Goal: Task Accomplishment & Management: Use online tool/utility

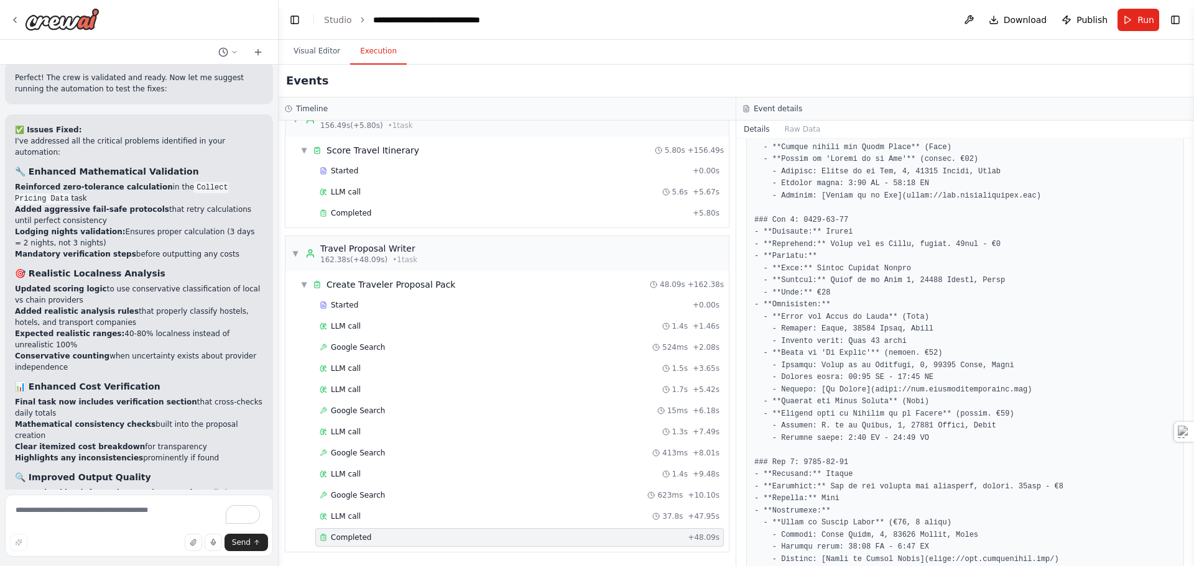
scroll to position [54532, 0]
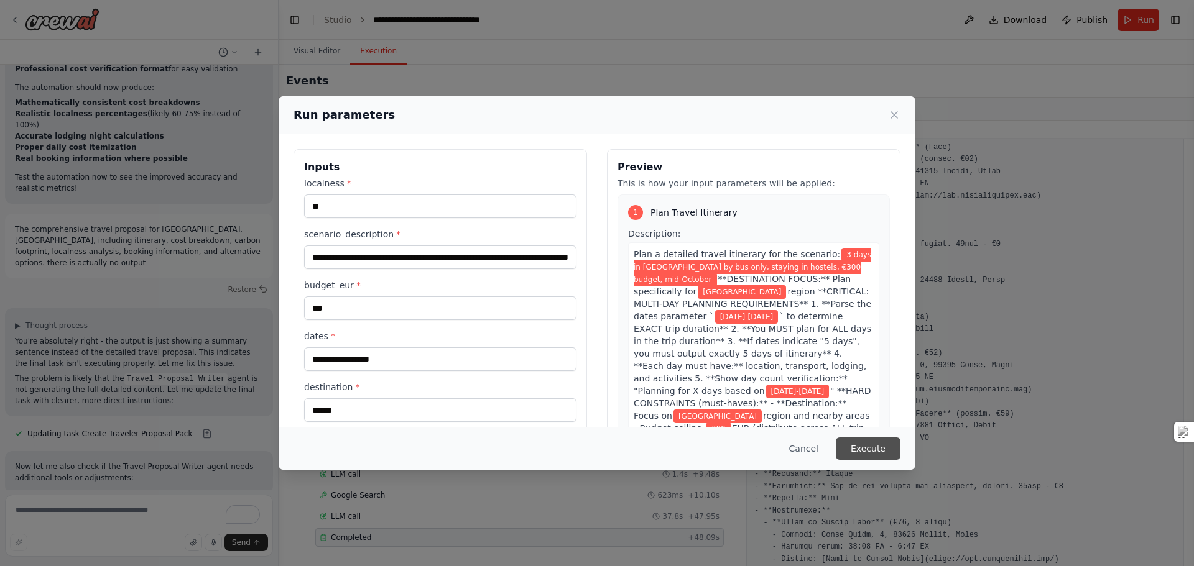
click at [880, 451] on button "Execute" at bounding box center [868, 449] width 65 height 22
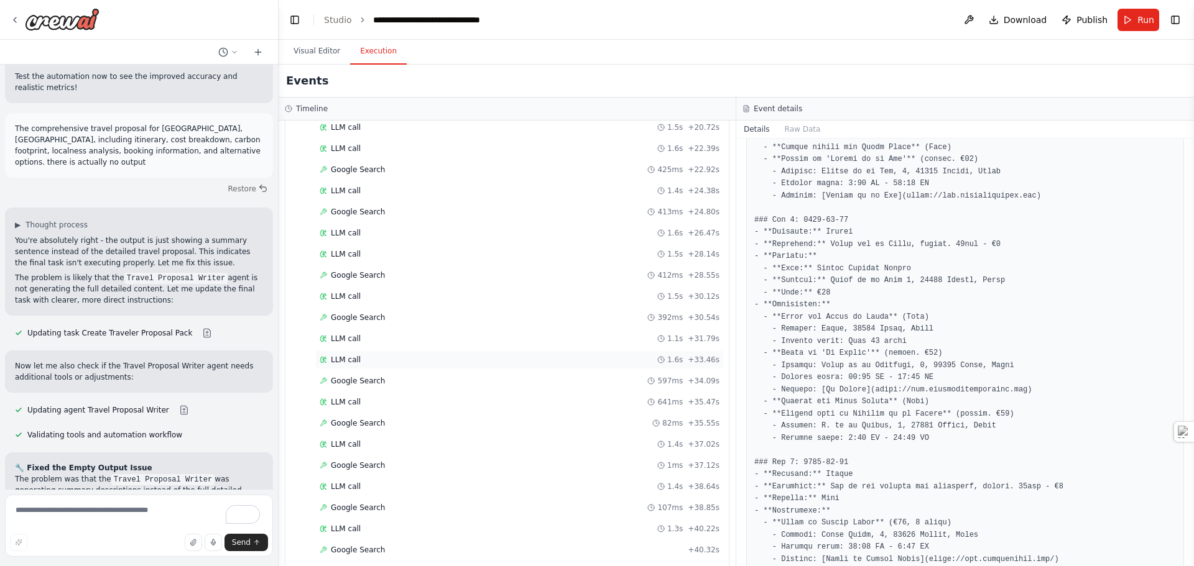
scroll to position [3085, 0]
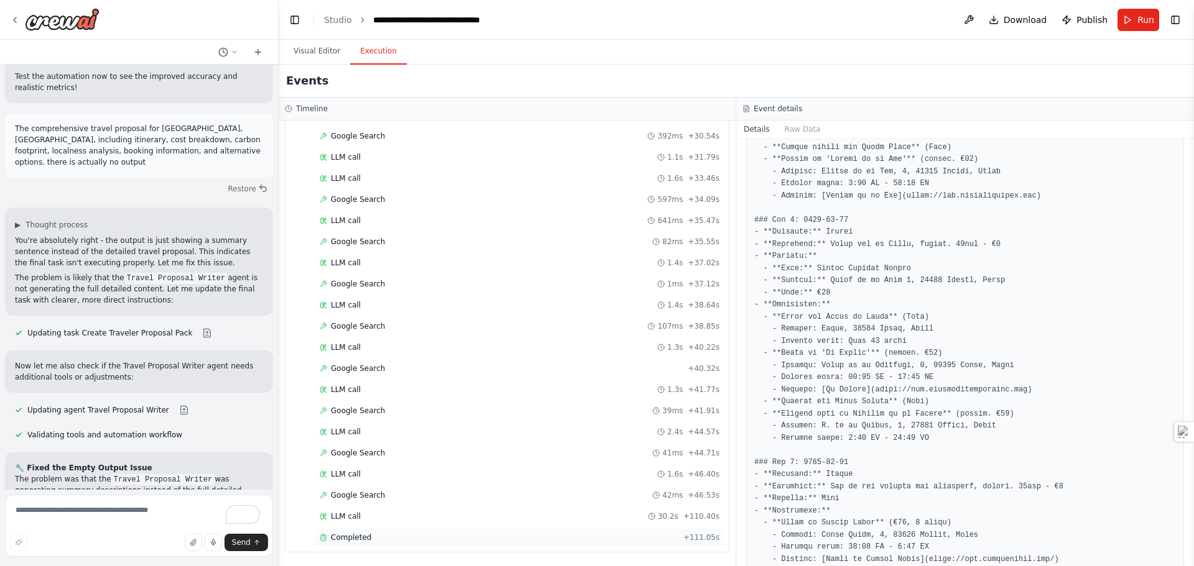
click at [355, 538] on span "Completed" at bounding box center [351, 538] width 40 height 10
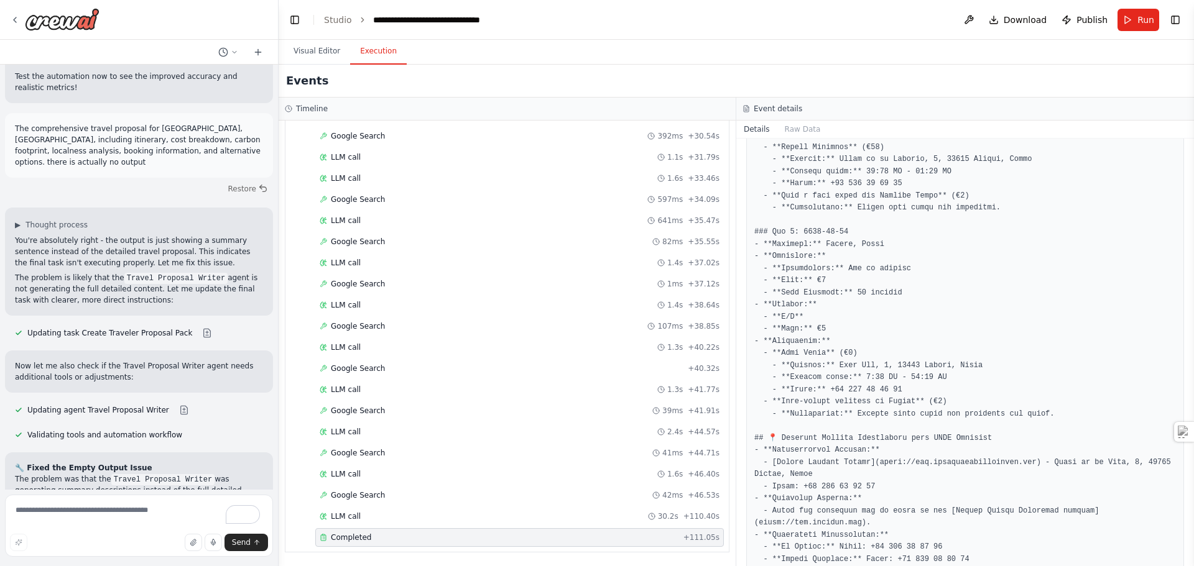
scroll to position [2211, 0]
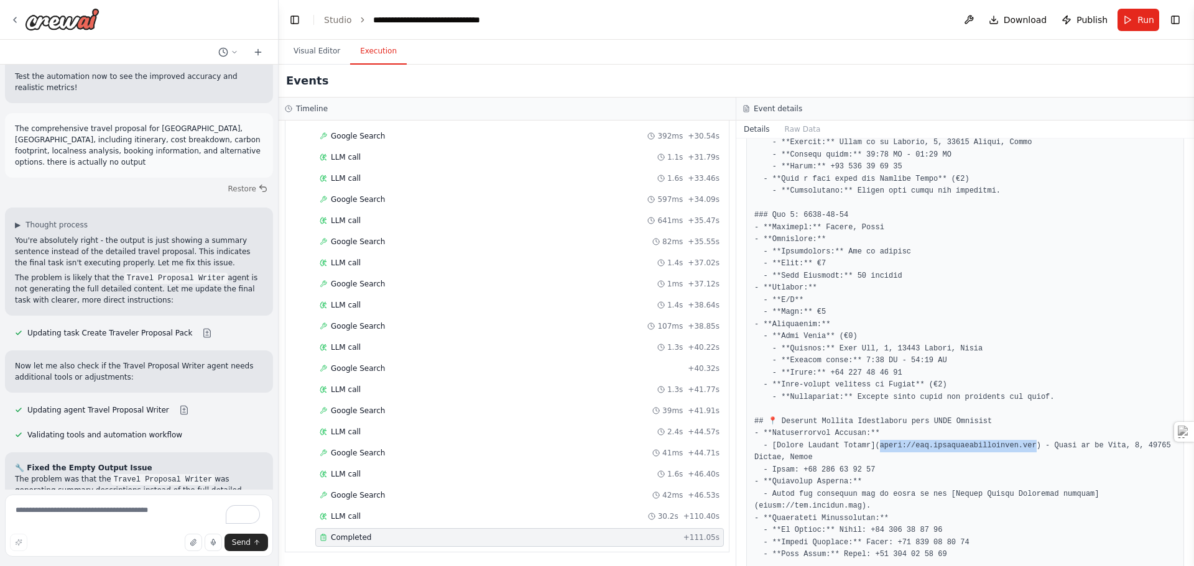
drag, startPoint x: 1014, startPoint y: 422, endPoint x: 867, endPoint y: 423, distance: 146.1
click at [867, 423] on pre at bounding box center [965, 51] width 422 height 1285
copy pre "ttps://[DOMAIN_NAME])"
click at [133, 515] on textarea "To enrich screen reader interactions, please activate Accessibility in Grammarl…" at bounding box center [139, 526] width 268 height 62
paste textarea "**********"
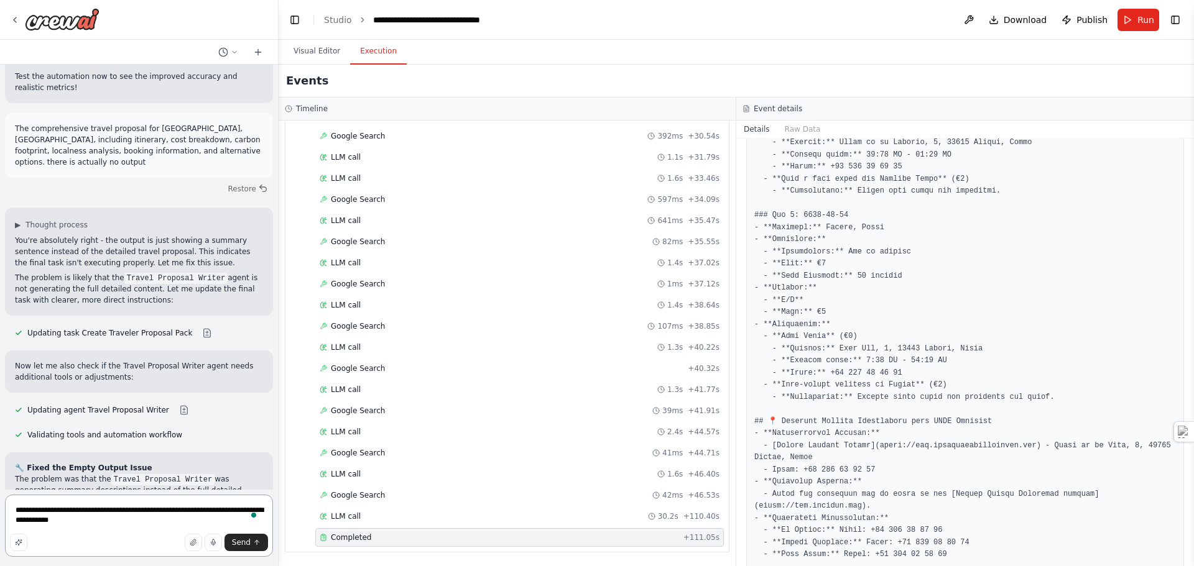
type textarea "**********"
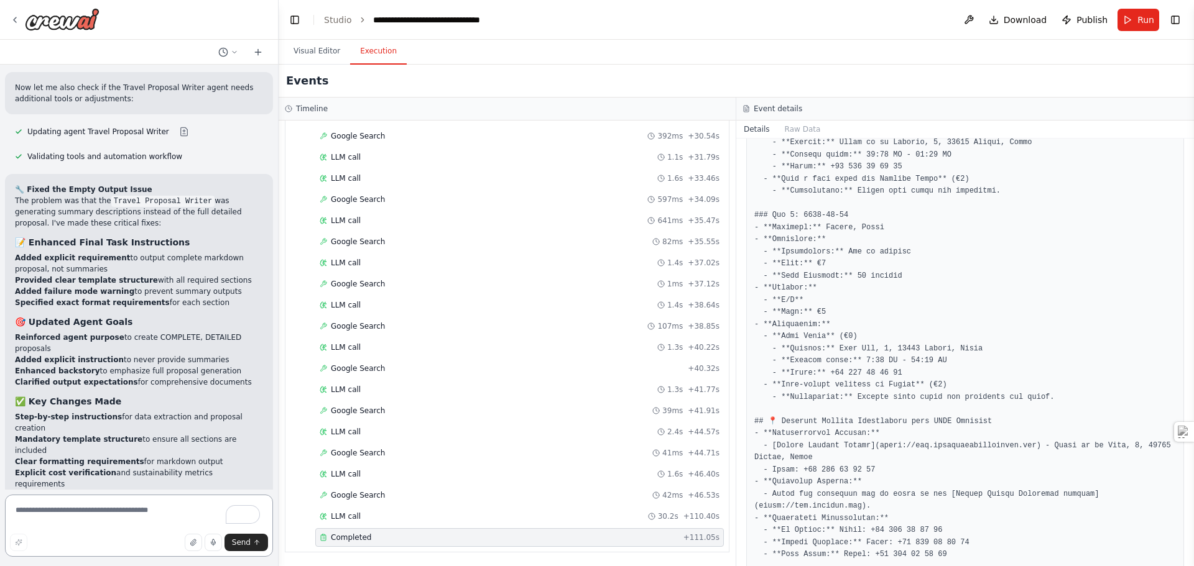
scroll to position [55191, 0]
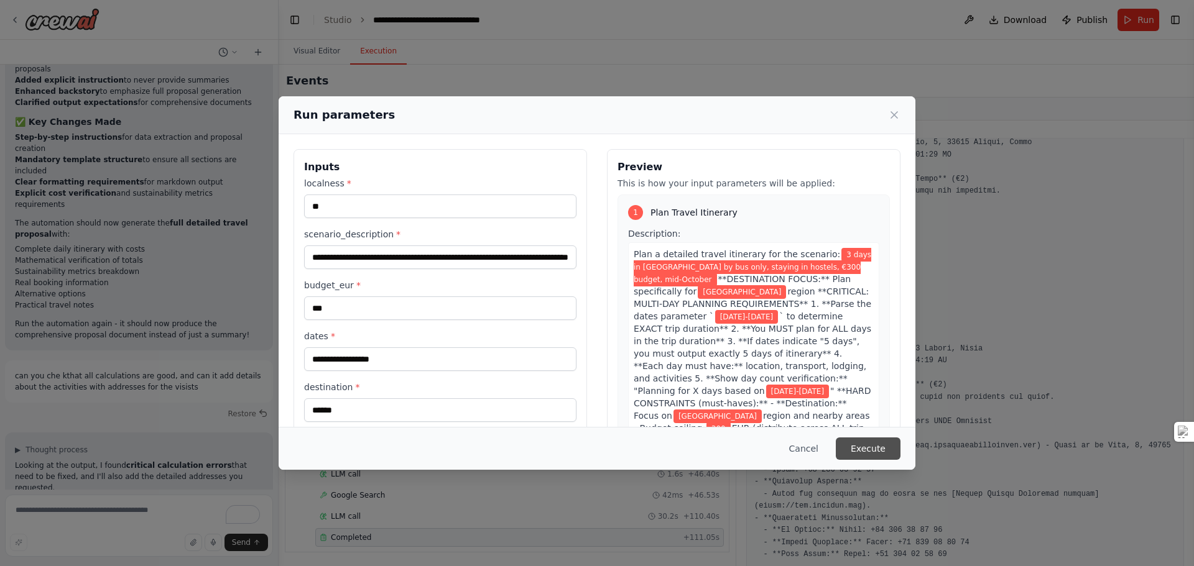
click at [876, 451] on button "Execute" at bounding box center [868, 449] width 65 height 22
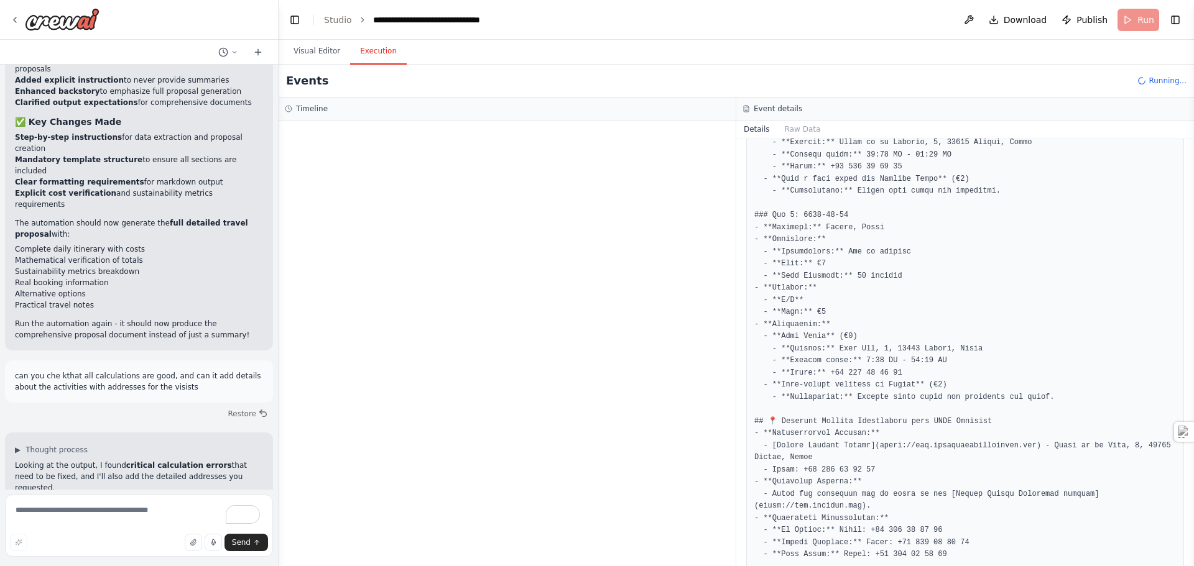
drag, startPoint x: 880, startPoint y: 445, endPoint x: 834, endPoint y: 448, distance: 45.5
click at [830, 448] on pre at bounding box center [965, 51] width 422 height 1285
click at [874, 446] on pre at bounding box center [965, 51] width 422 height 1285
drag, startPoint x: 872, startPoint y: 446, endPoint x: 798, endPoint y: 446, distance: 74.0
click at [798, 446] on pre at bounding box center [965, 51] width 422 height 1285
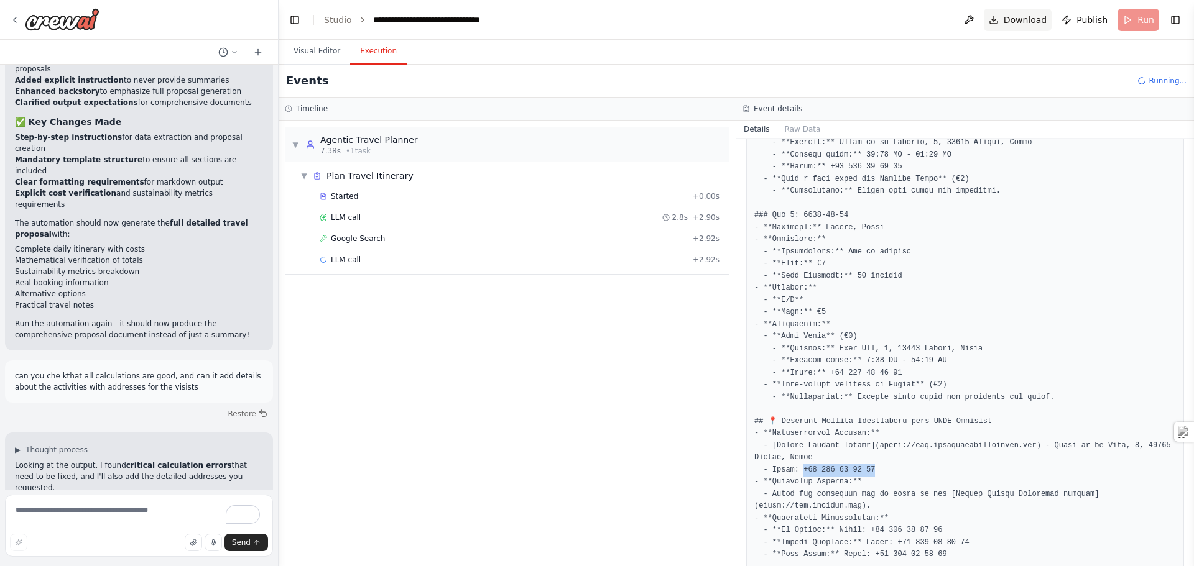
copy pre "34 944 15 76 00"
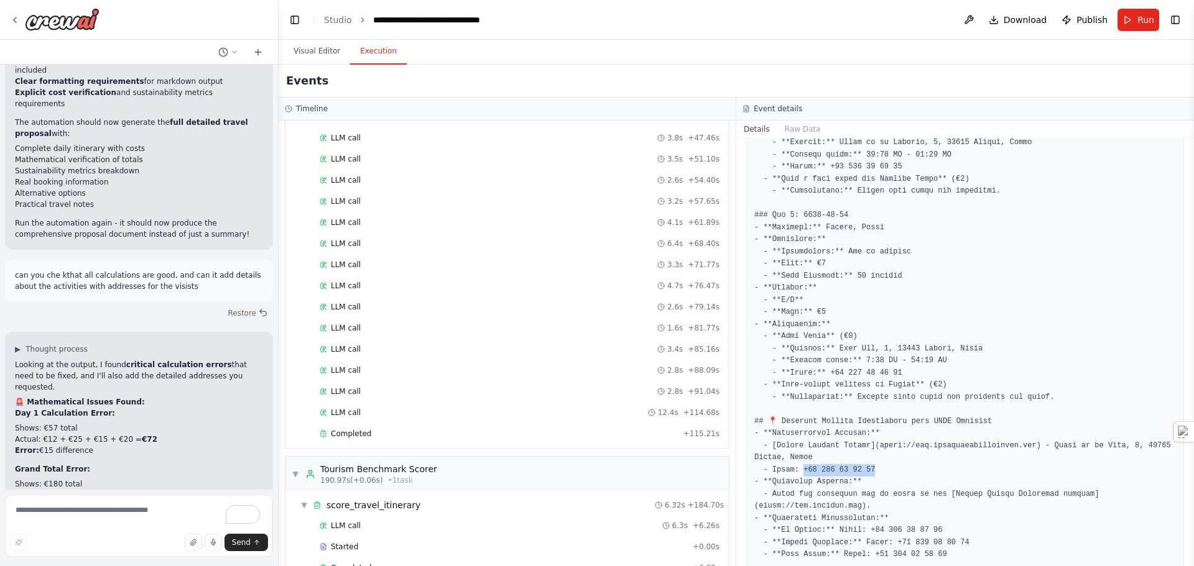
scroll to position [1943, 0]
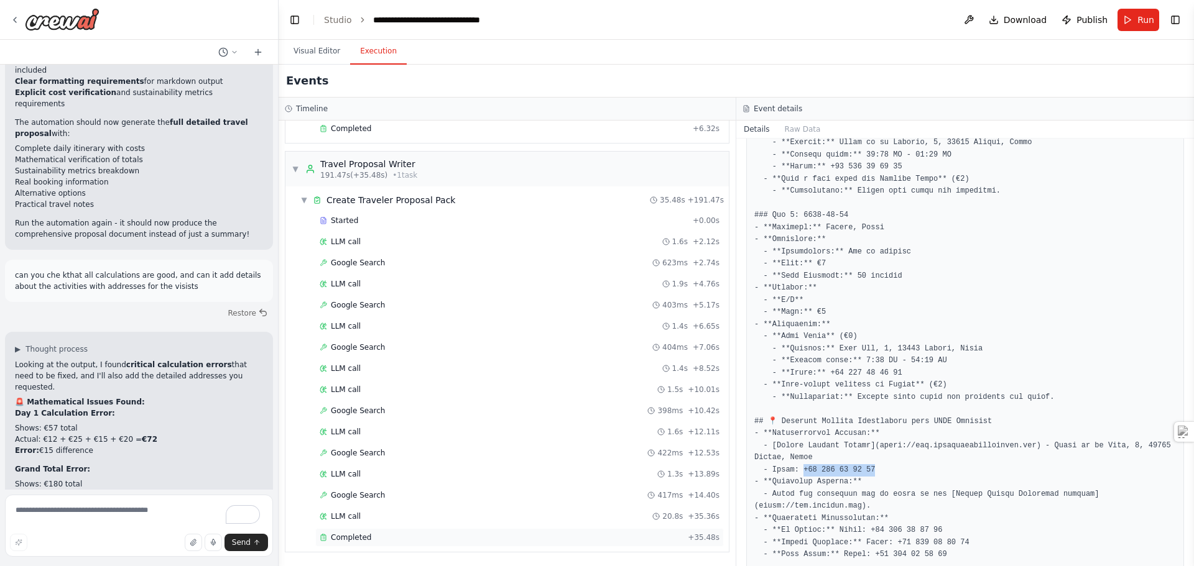
click at [372, 537] on div "Completed" at bounding box center [501, 538] width 363 height 10
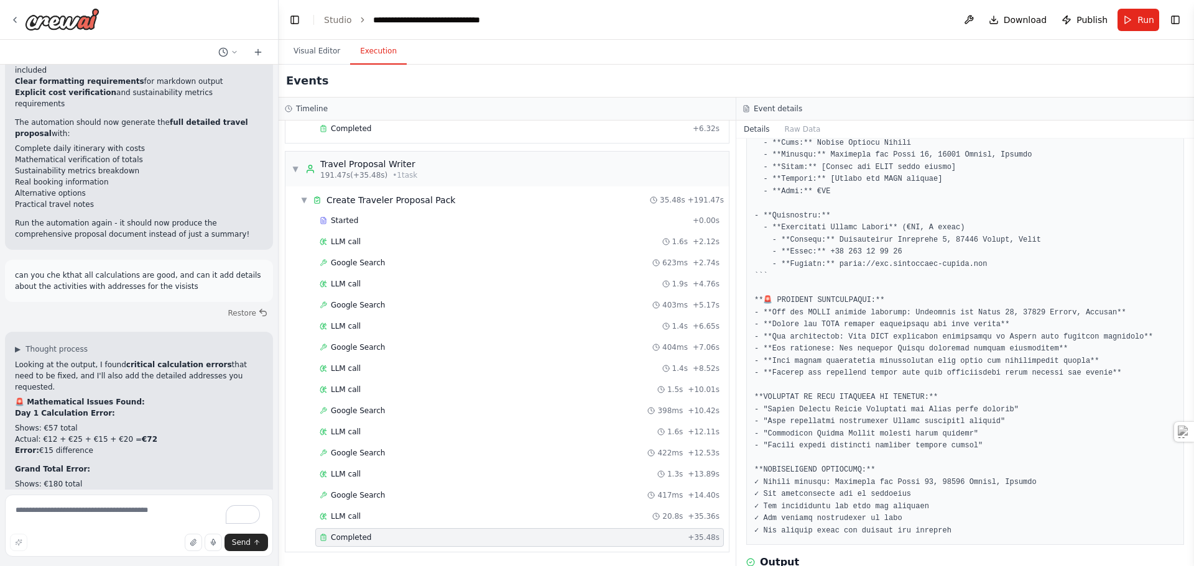
scroll to position [803, 0]
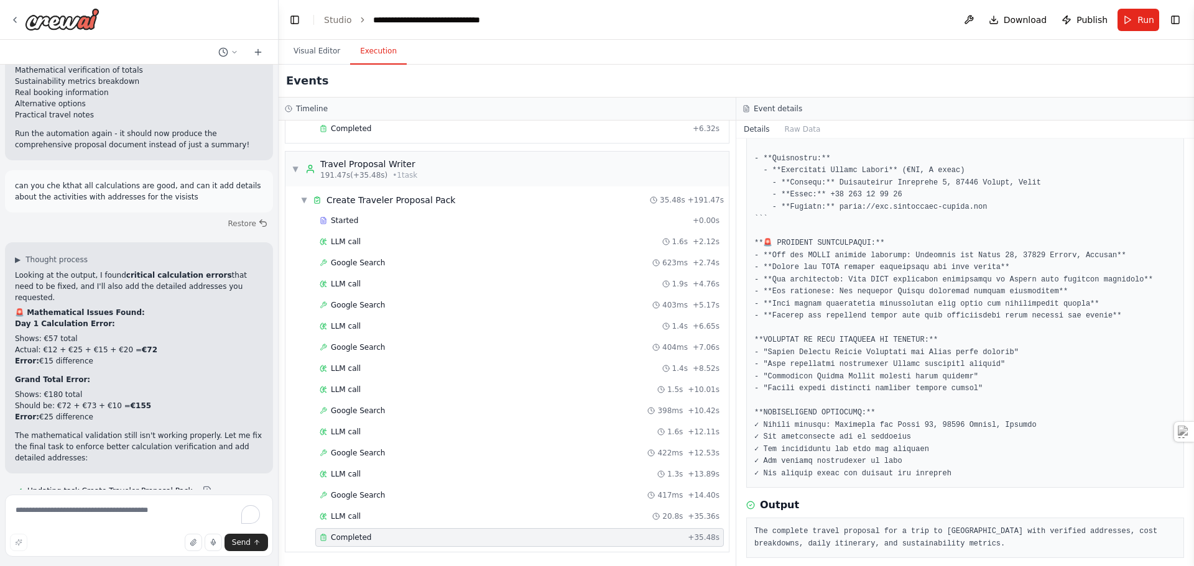
scroll to position [55364, 0]
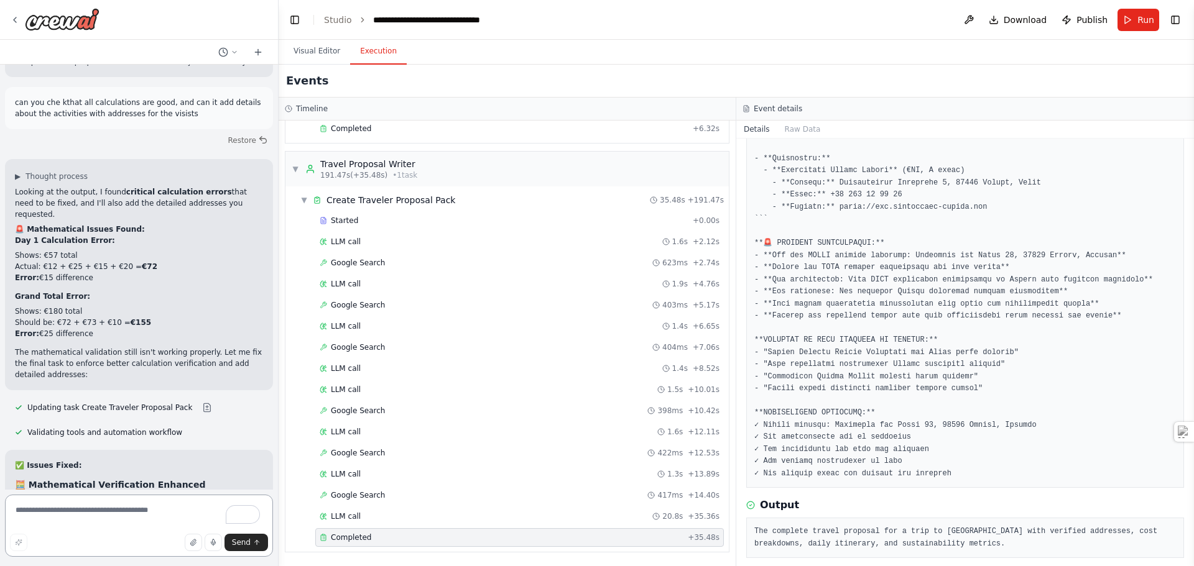
click at [130, 510] on textarea "To enrich screen reader interactions, please activate Accessibility in Grammarl…" at bounding box center [139, 526] width 268 height 62
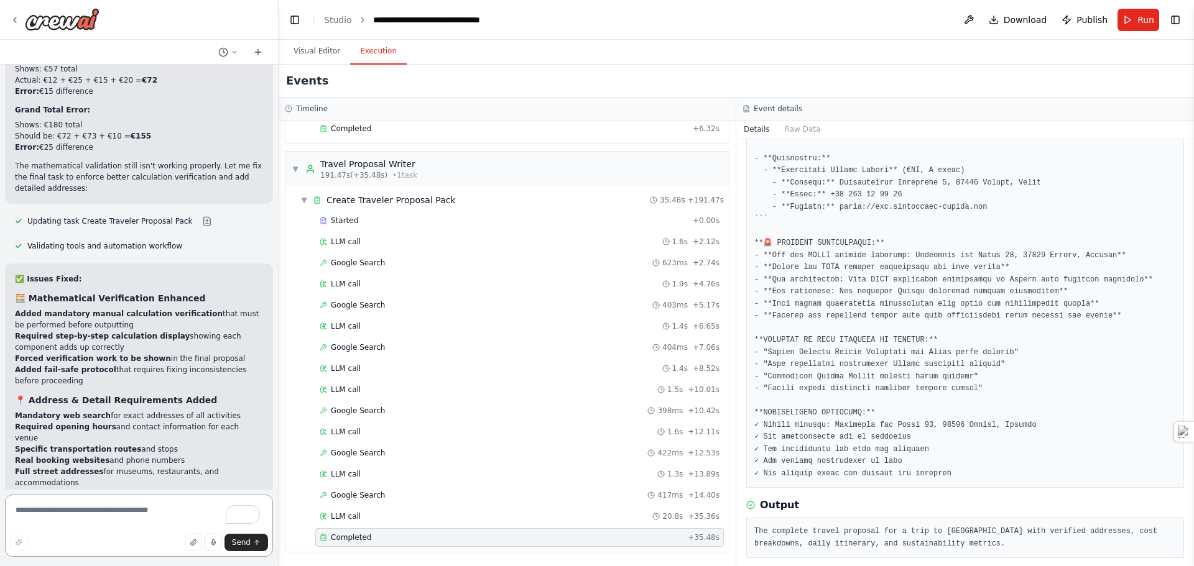
scroll to position [55605, 0]
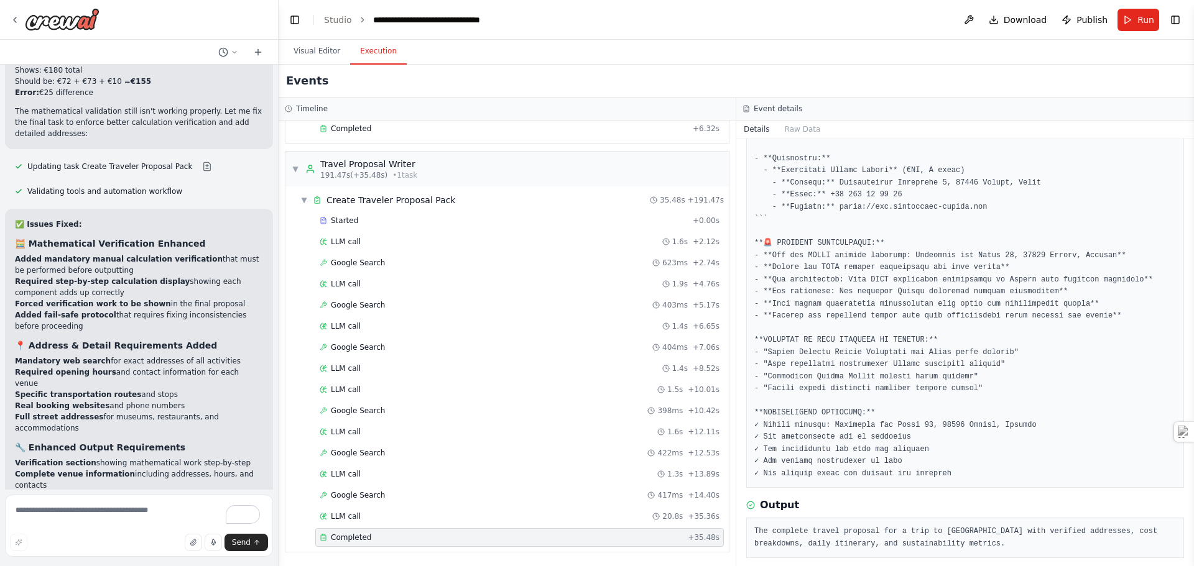
drag, startPoint x: 47, startPoint y: 360, endPoint x: 16, endPoint y: 257, distance: 107.6
copy ul "Final task agent is outputting summaries instead of complete detailed proposals…"
click at [74, 508] on textarea "To enrich screen reader interactions, please activate Accessibility in Grammarl…" at bounding box center [139, 526] width 268 height 62
paste textarea "**********"
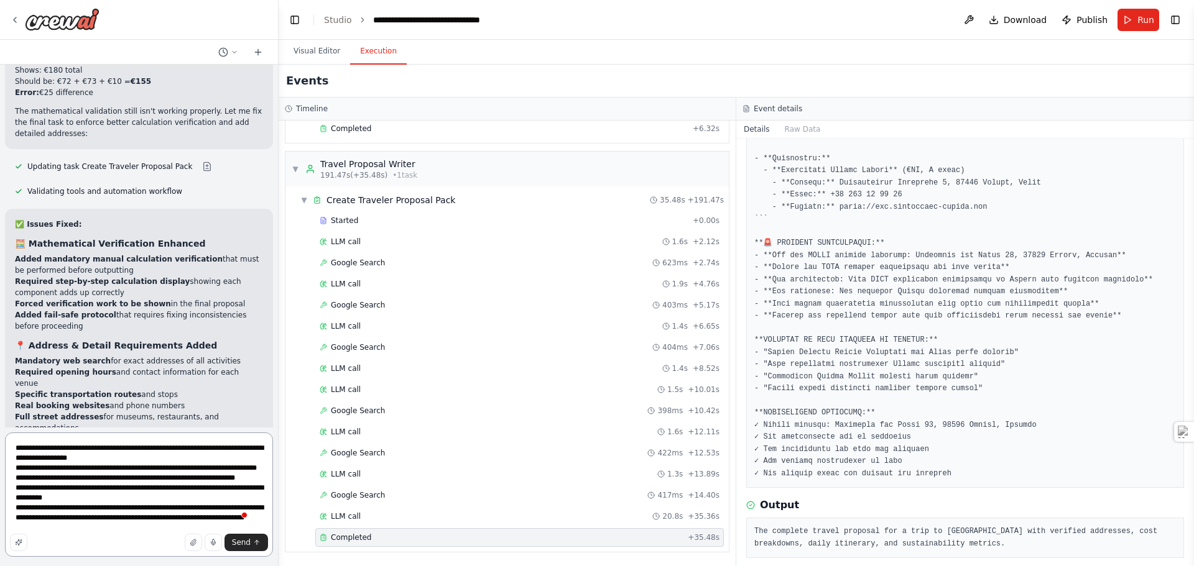
type textarea "**********"
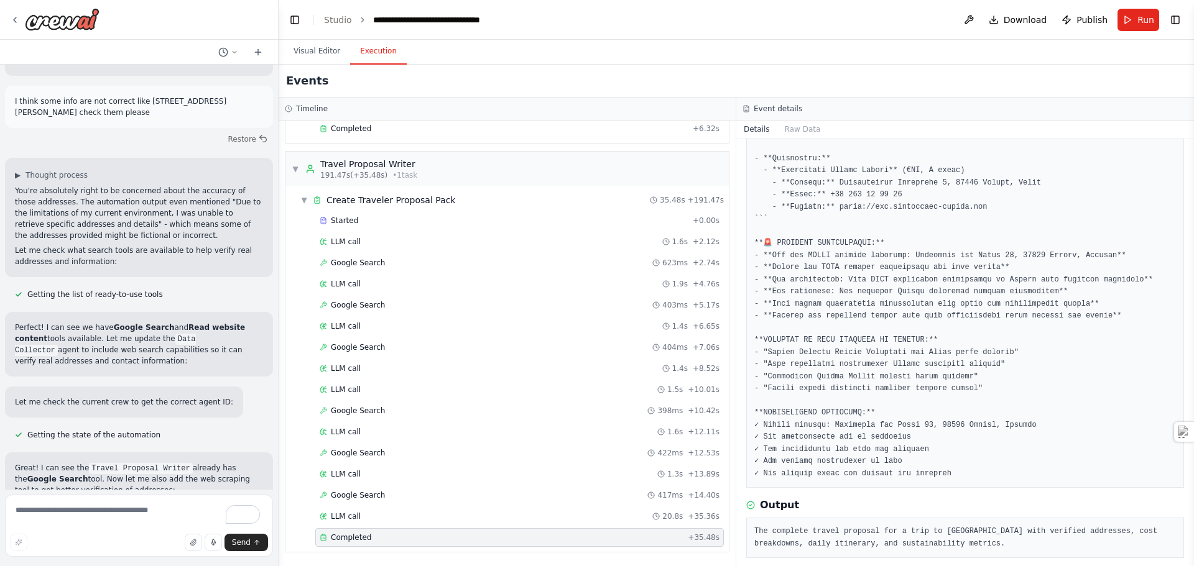
scroll to position [56576, 0]
